Goal: Information Seeking & Learning: Learn about a topic

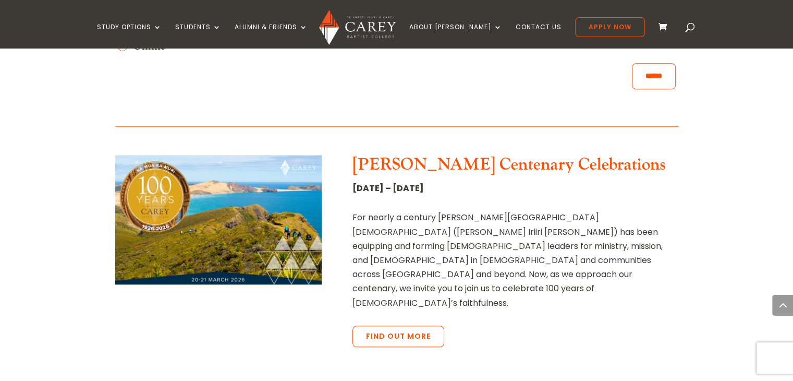
scroll to position [990, 0]
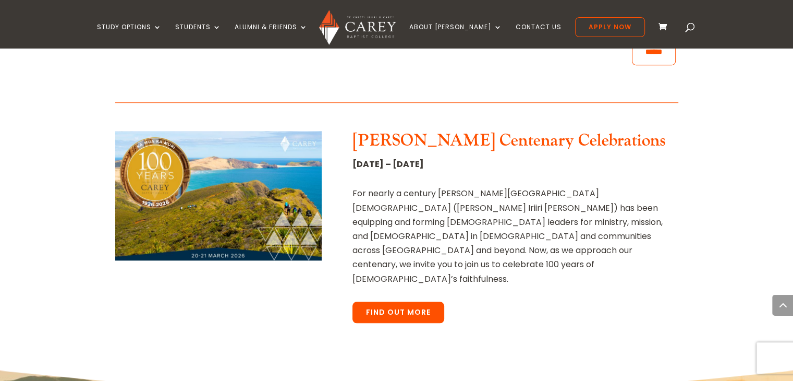
click at [394, 301] on link "Find Out More" at bounding box center [398, 312] width 92 height 22
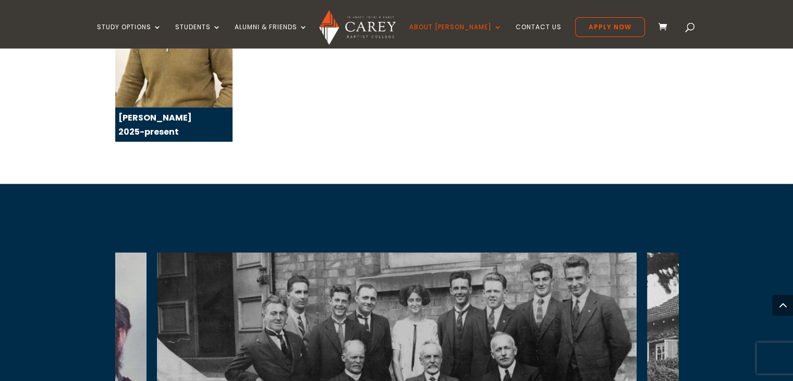
scroll to position [2362, 0]
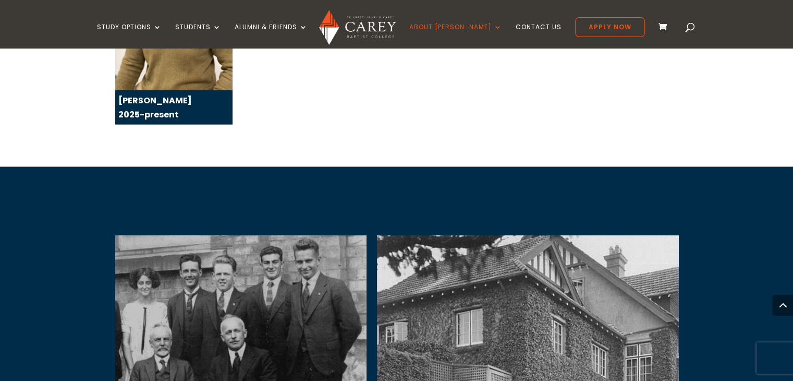
drag, startPoint x: 661, startPoint y: 218, endPoint x: 391, endPoint y: 206, distance: 270.3
click at [391, 235] on img at bounding box center [617, 370] width 480 height 270
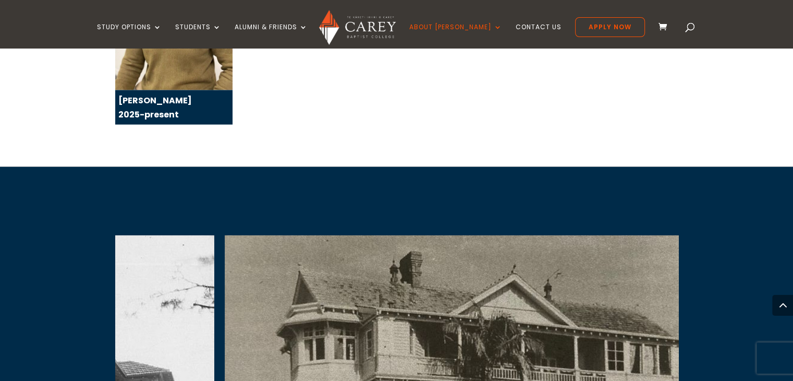
drag, startPoint x: 615, startPoint y: 212, endPoint x: 193, endPoint y: 189, distance: 422.8
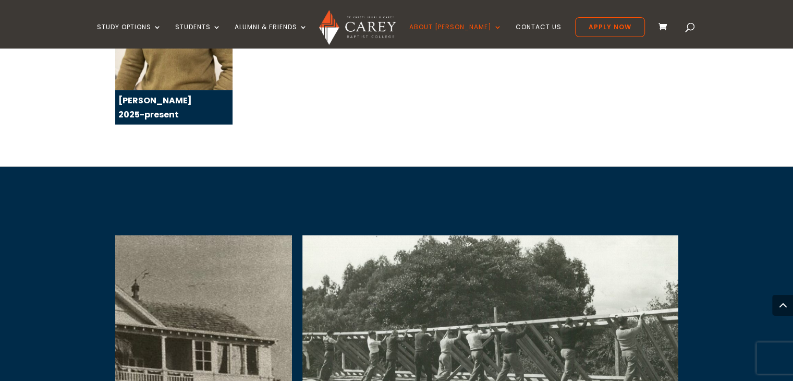
drag, startPoint x: 535, startPoint y: 206, endPoint x: 182, endPoint y: 193, distance: 352.6
click at [182, 235] on img at bounding box center [52, 381] width 480 height 292
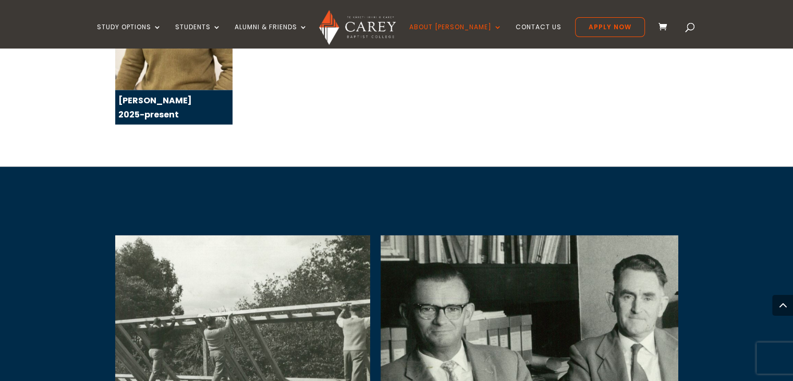
drag, startPoint x: 519, startPoint y: 203, endPoint x: 205, endPoint y: 196, distance: 313.3
click at [205, 235] on img at bounding box center [131, 369] width 480 height 269
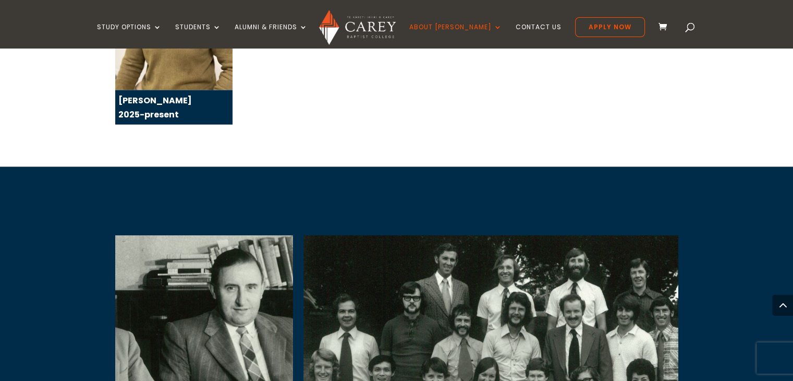
drag, startPoint x: 516, startPoint y: 187, endPoint x: 172, endPoint y: 176, distance: 343.7
click at [172, 235] on img at bounding box center [53, 369] width 480 height 269
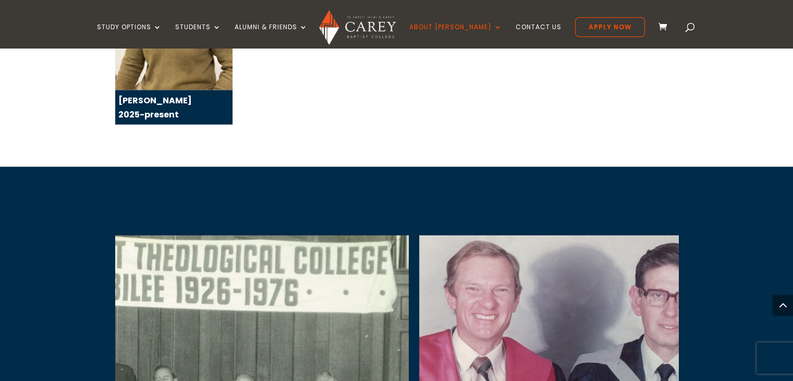
drag, startPoint x: 591, startPoint y: 180, endPoint x: 363, endPoint y: 179, distance: 227.8
click at [363, 235] on img at bounding box center [169, 370] width 480 height 270
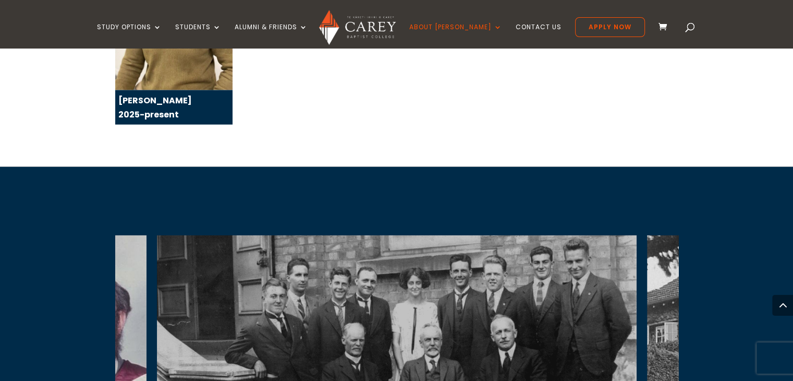
drag, startPoint x: 475, startPoint y: 178, endPoint x: 211, endPoint y: 165, distance: 264.6
drag, startPoint x: 101, startPoint y: 153, endPoint x: 414, endPoint y: 160, distance: 313.3
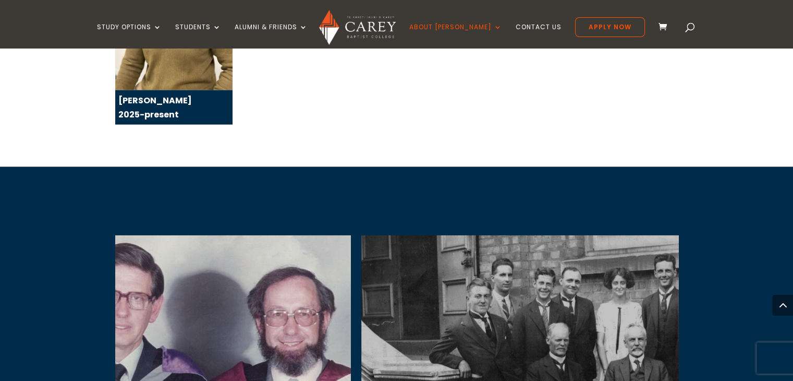
drag, startPoint x: 407, startPoint y: 157, endPoint x: 728, endPoint y: 156, distance: 321.1
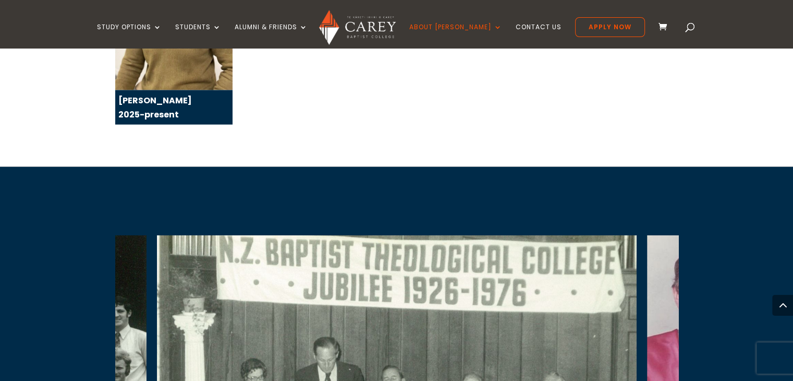
drag, startPoint x: 352, startPoint y: 138, endPoint x: 765, endPoint y: 141, distance: 412.8
drag, startPoint x: 247, startPoint y: 150, endPoint x: 536, endPoint y: 153, distance: 289.3
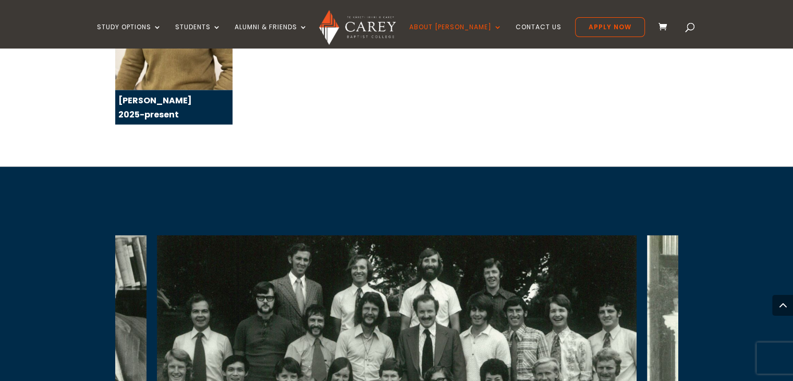
drag, startPoint x: 487, startPoint y: 151, endPoint x: 800, endPoint y: 149, distance: 313.3
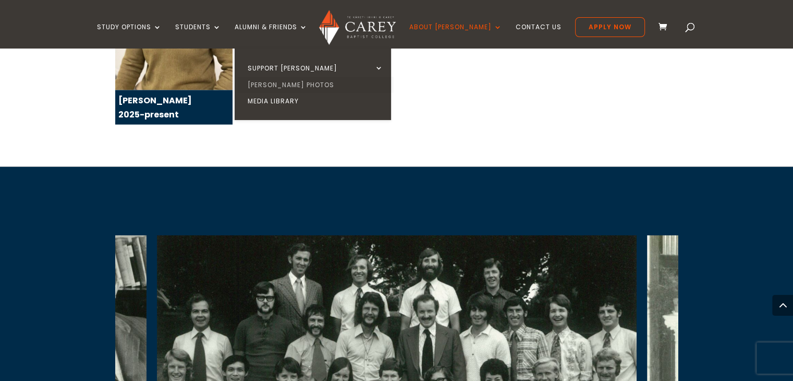
click at [298, 84] on link "[PERSON_NAME] Photos" at bounding box center [315, 85] width 156 height 17
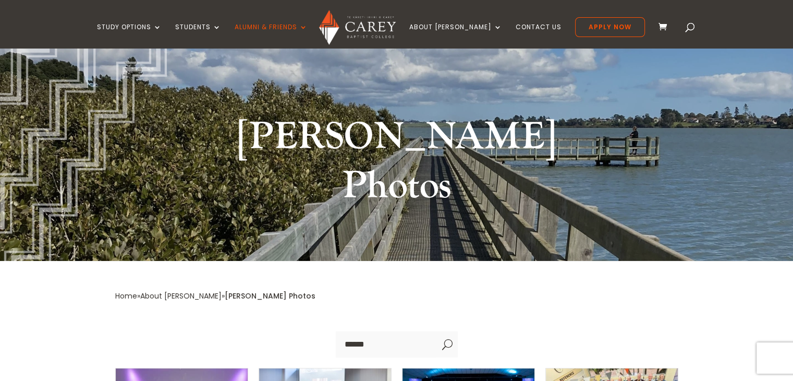
scroll to position [209, 0]
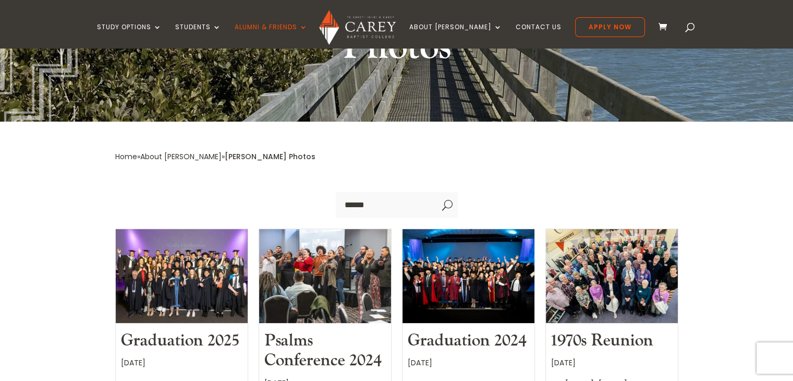
click at [377, 192] on input "Search" at bounding box center [386, 205] width 101 height 26
type input "**********"
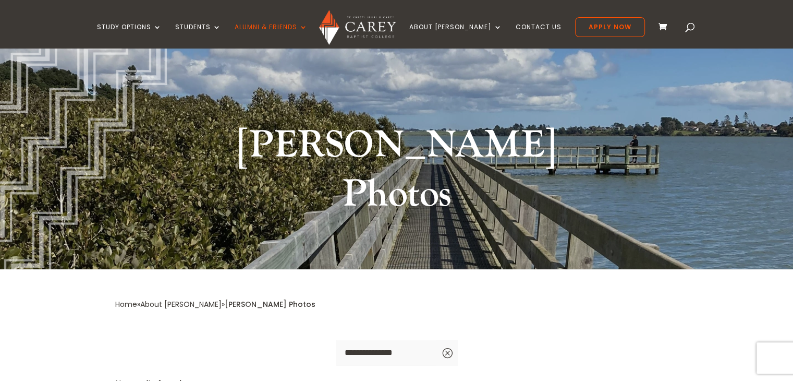
scroll to position [0, 0]
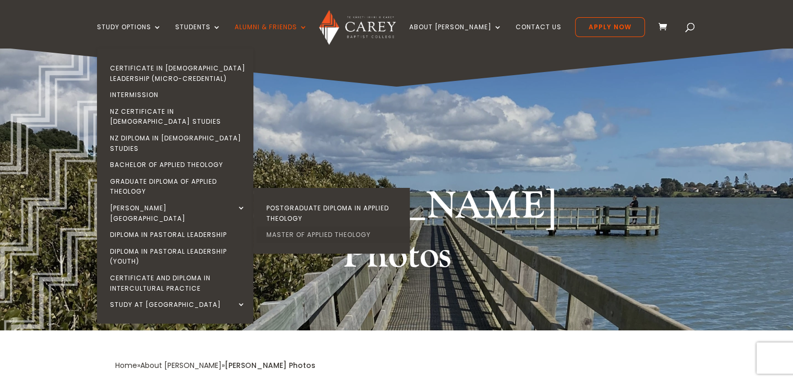
click at [324, 226] on link "Master of Applied Theology" at bounding box center [334, 234] width 156 height 17
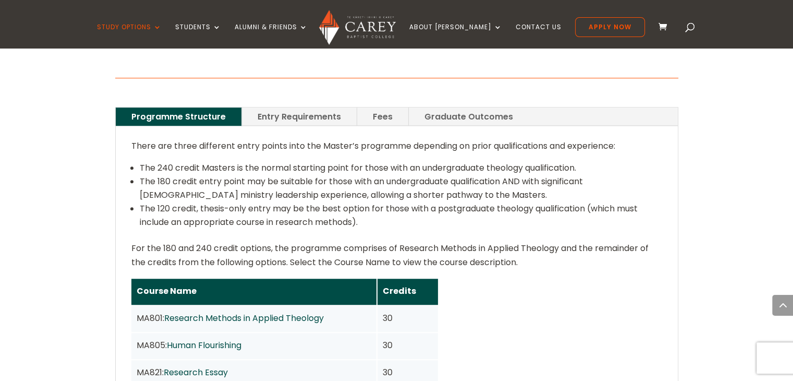
scroll to position [730, 0]
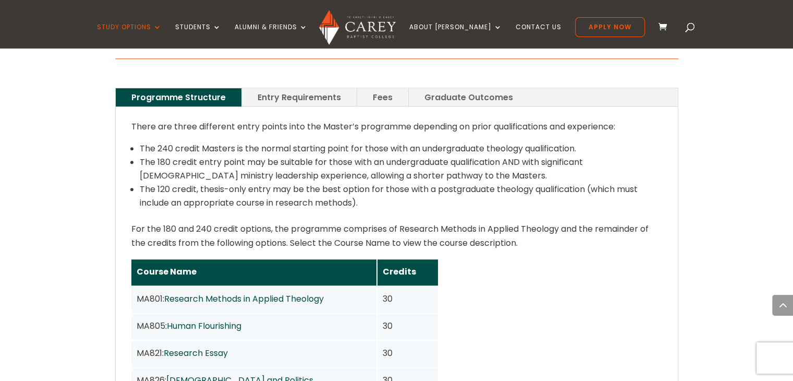
click at [381, 88] on link "Fees" at bounding box center [382, 97] width 51 height 18
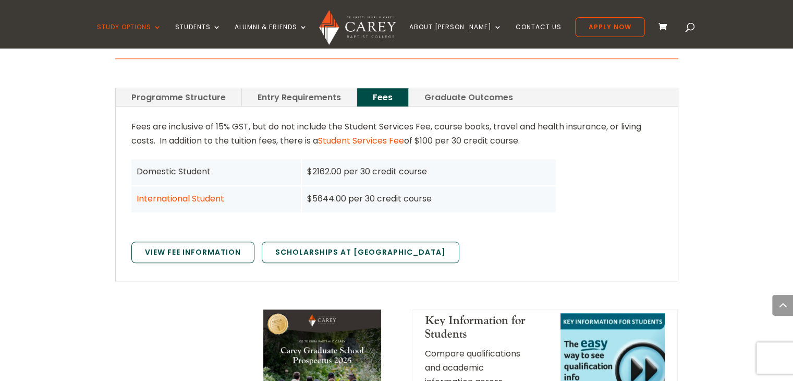
click at [297, 88] on link "Entry Requirements" at bounding box center [299, 97] width 115 height 18
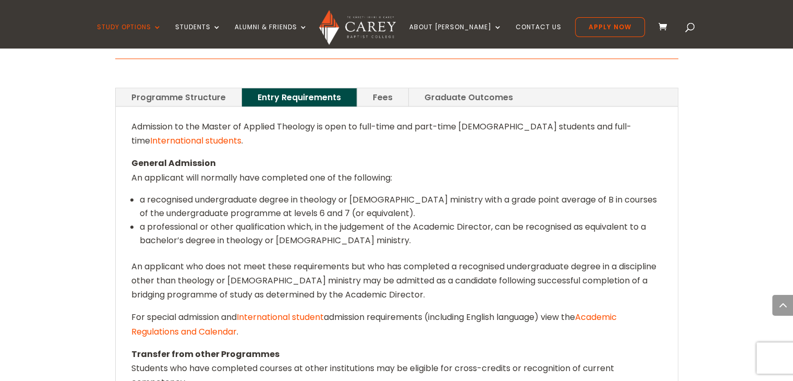
click at [201, 88] on link "Programme Structure" at bounding box center [179, 97] width 126 height 18
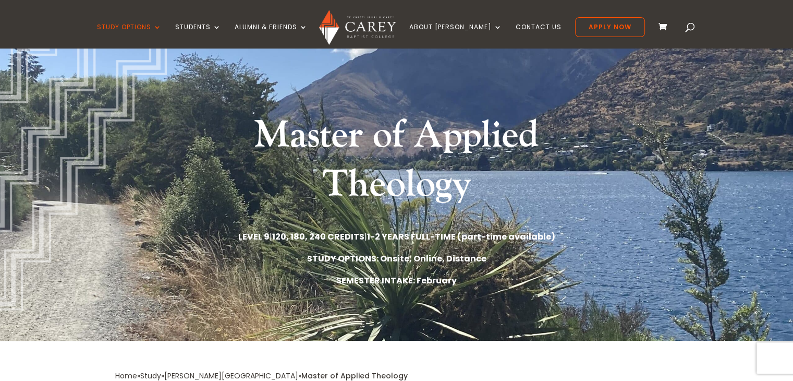
scroll to position [0, 0]
